Goal: Information Seeking & Learning: Learn about a topic

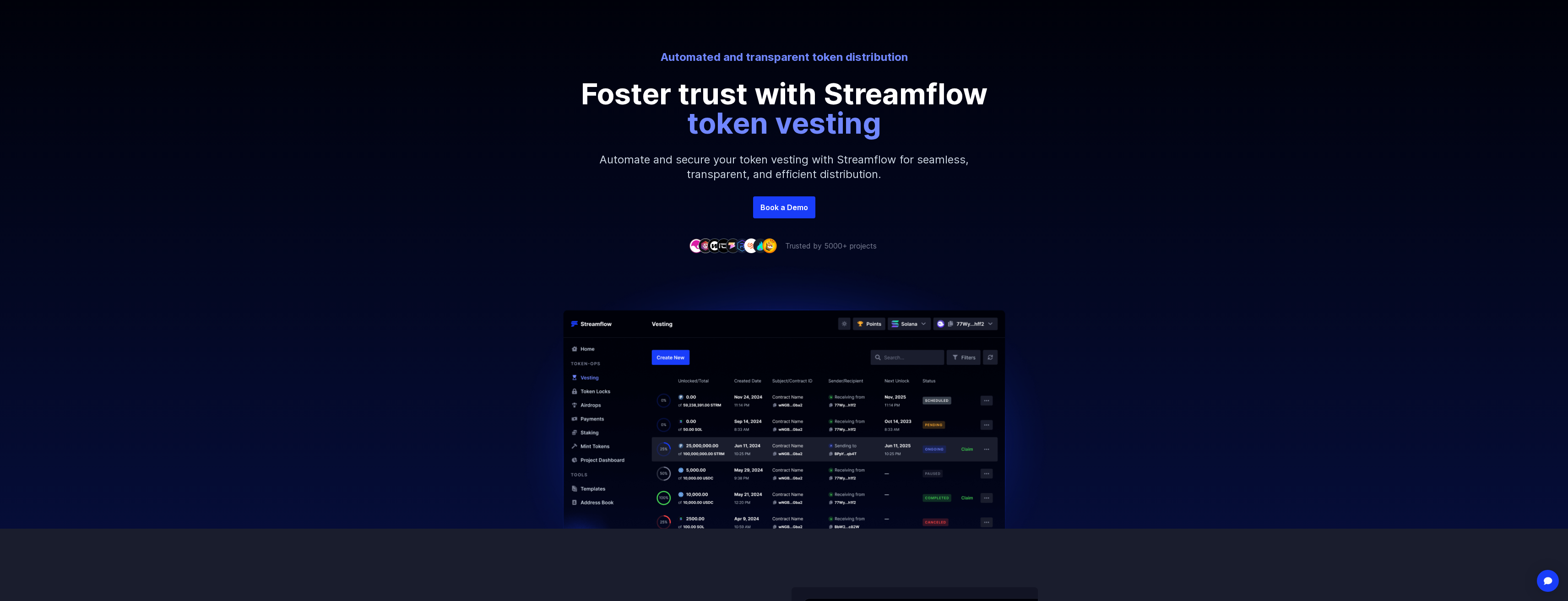
scroll to position [91, 0]
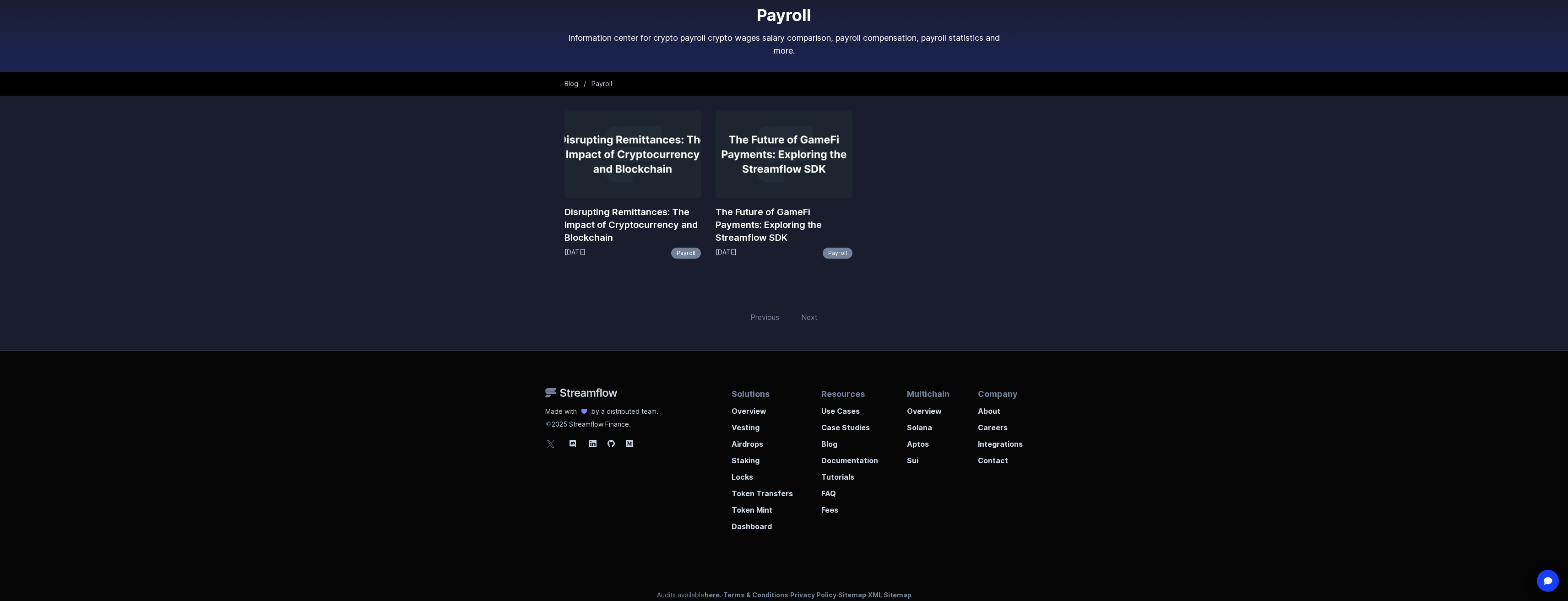
scroll to position [59, 0]
